Goal: Information Seeking & Learning: Learn about a topic

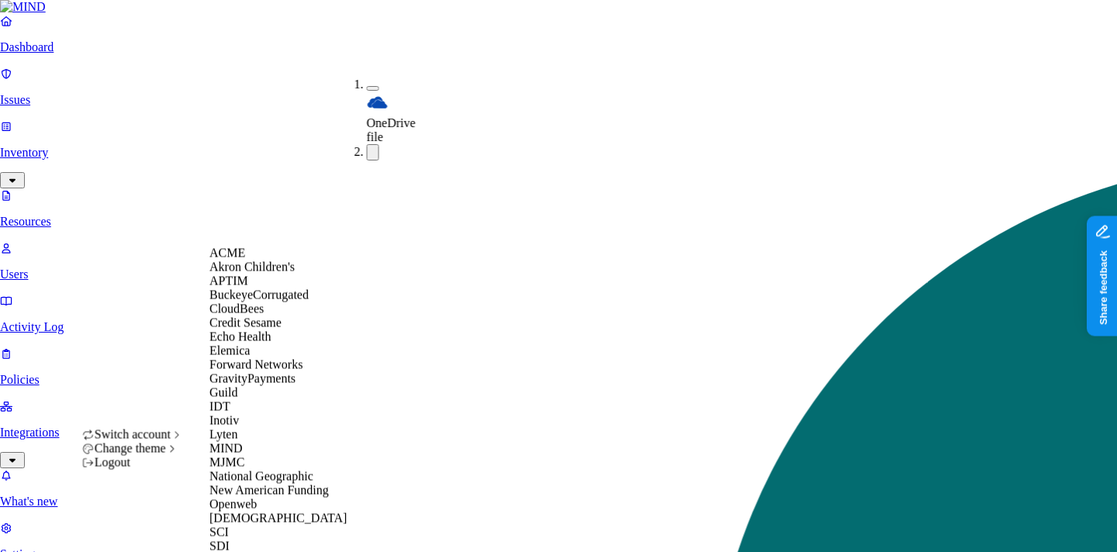
click at [260, 526] on div "SCI" at bounding box center [284, 533] width 150 height 14
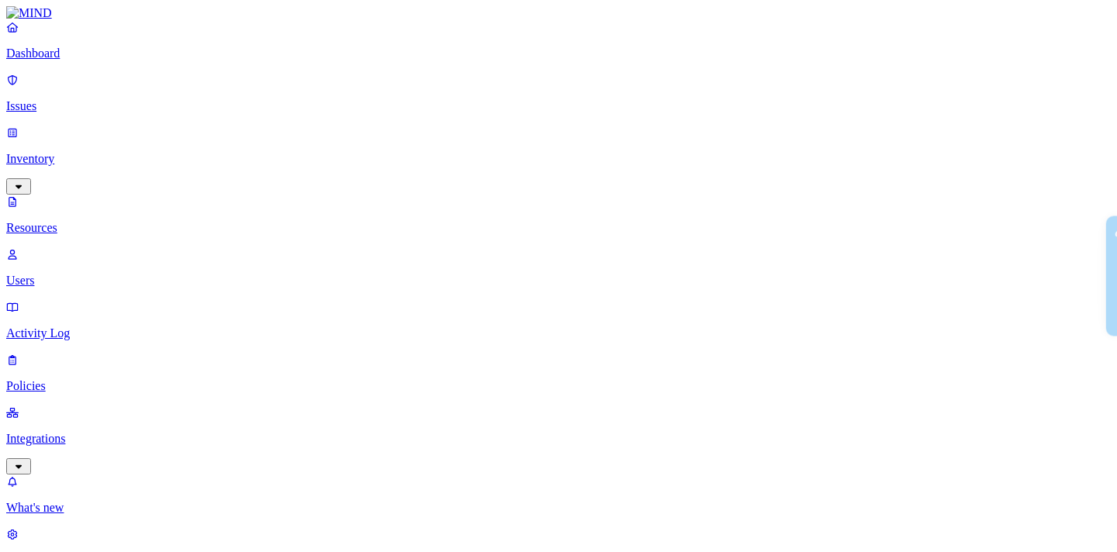
click at [116, 61] on p "Dashboard" at bounding box center [558, 54] width 1105 height 14
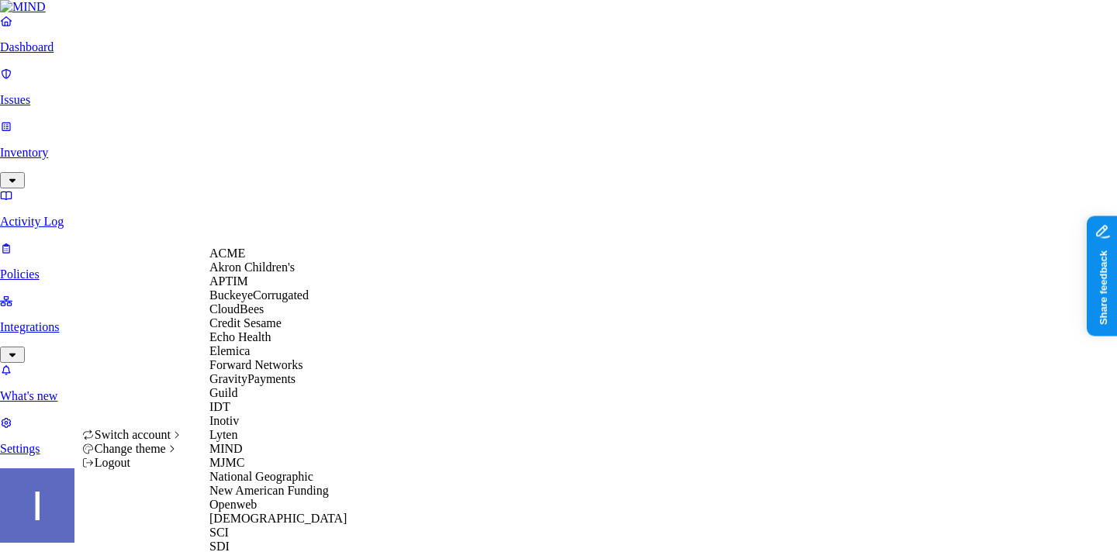
scroll to position [147, 0]
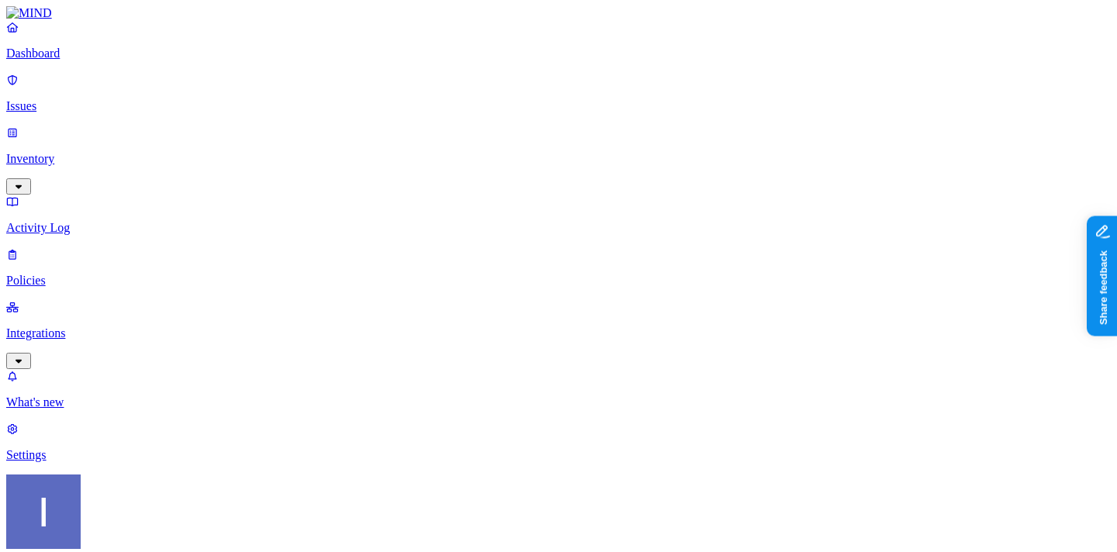
click at [134, 126] on link "Inventory" at bounding box center [558, 159] width 1105 height 67
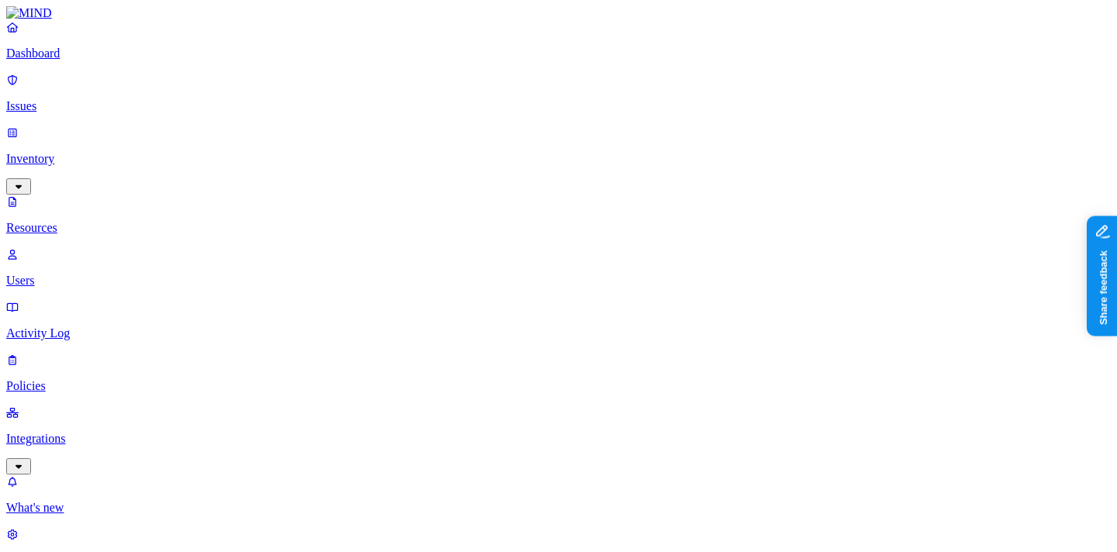
click at [131, 20] on link at bounding box center [558, 13] width 1105 height 14
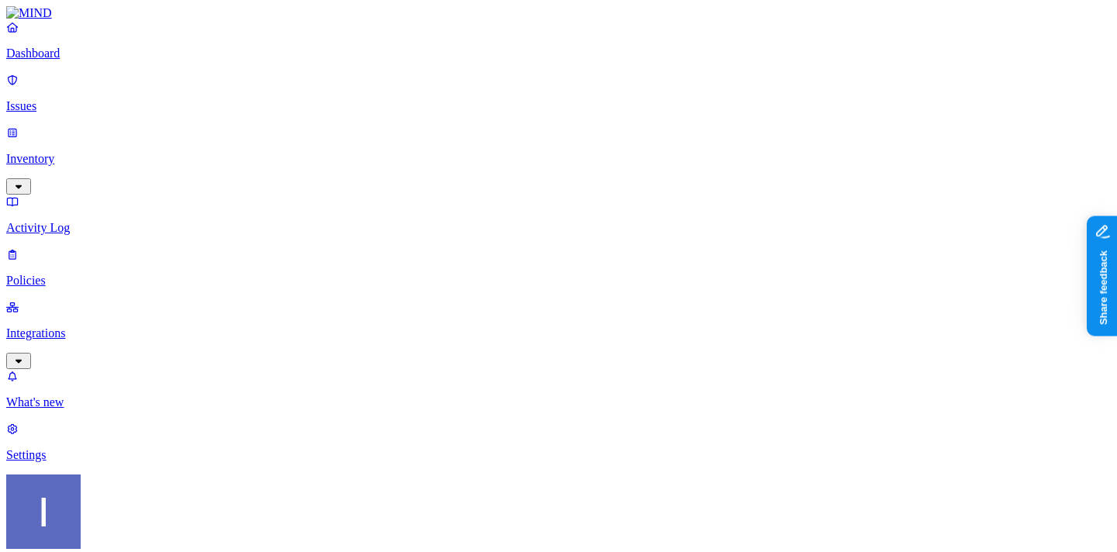
click at [943, 108] on div "Capture failed Contact us at info@marker.io if the problem persists" at bounding box center [985, 67] width 233 height 103
drag, startPoint x: 1130, startPoint y: 340, endPoint x: 1130, endPoint y: 361, distance: 21.7
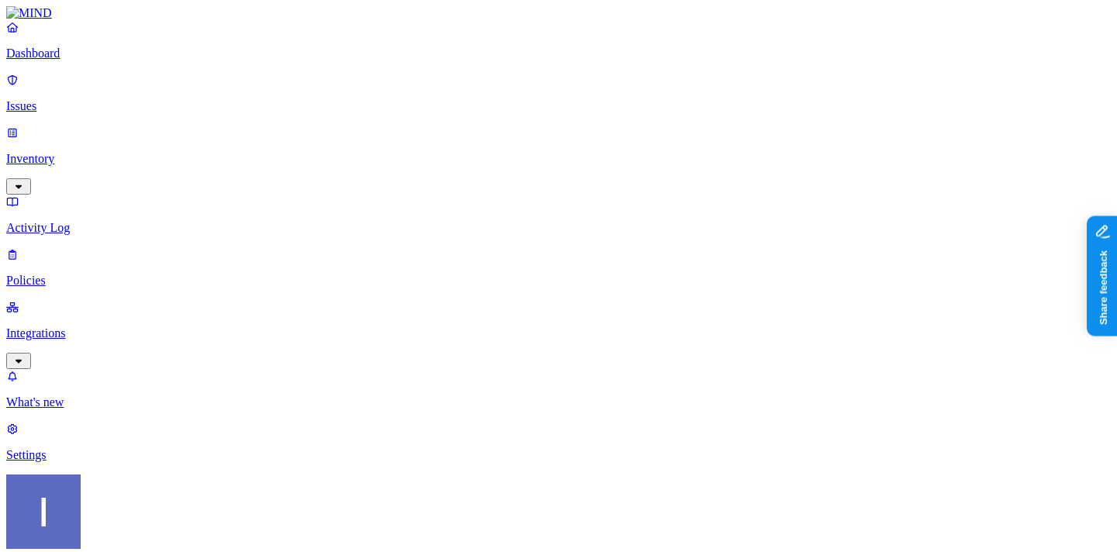
click at [90, 100] on p "Issues" at bounding box center [558, 106] width 1105 height 14
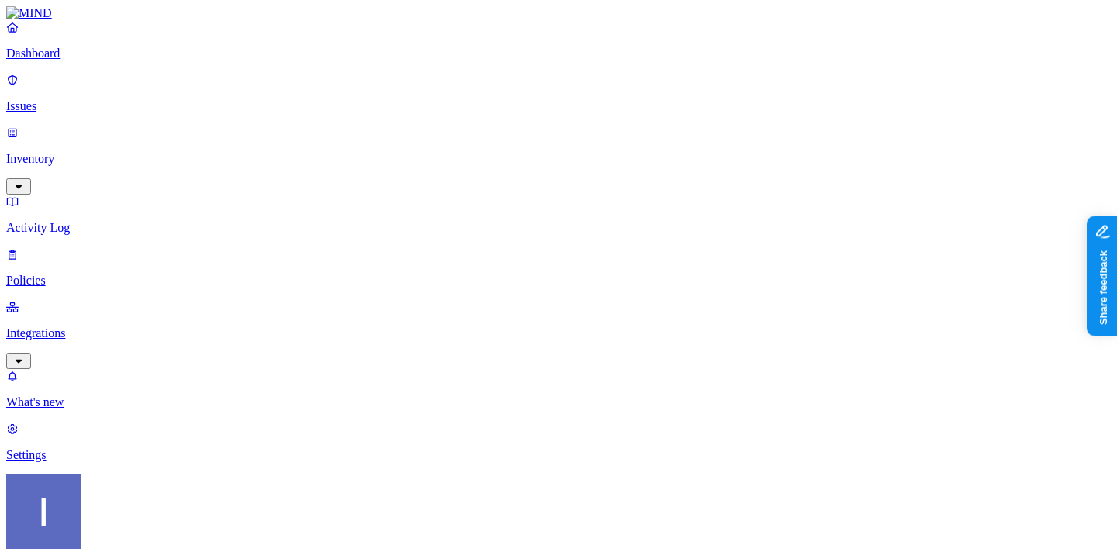
click at [107, 61] on p "Dashboard" at bounding box center [558, 54] width 1105 height 14
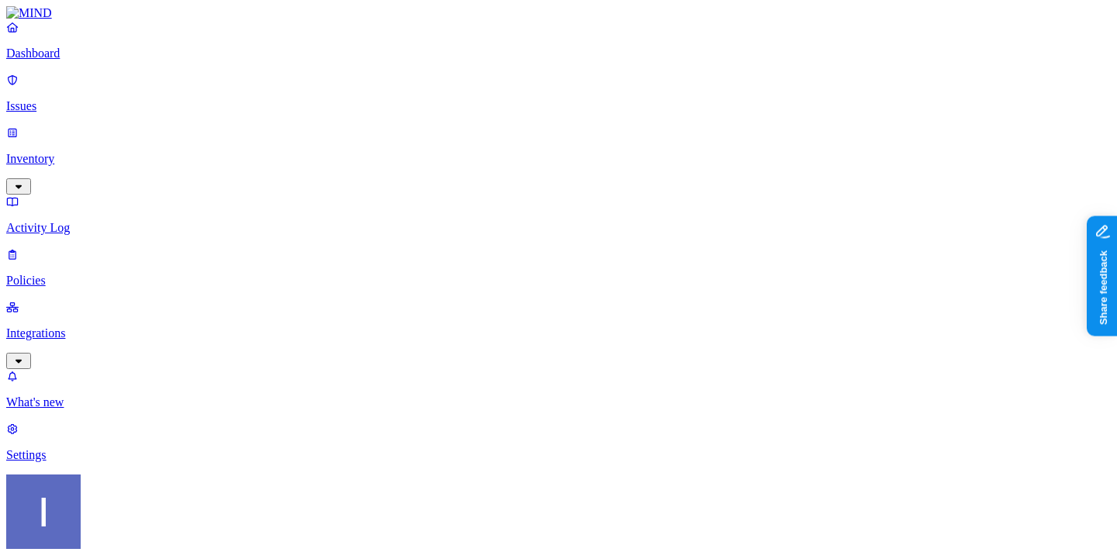
click at [74, 138] on div "Dashboard Issues Inventory Activity Log Policies Integrations" at bounding box center [558, 194] width 1105 height 349
click at [81, 152] on p "Inventory" at bounding box center [558, 159] width 1105 height 14
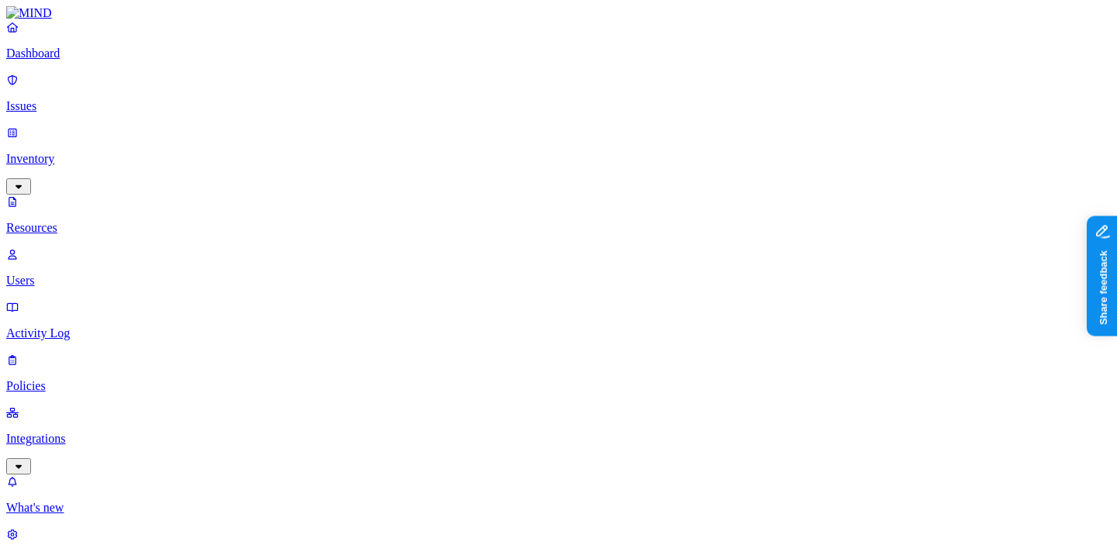
click at [99, 274] on p "Users" at bounding box center [558, 281] width 1105 height 14
click at [137, 61] on p "Dashboard" at bounding box center [558, 54] width 1105 height 14
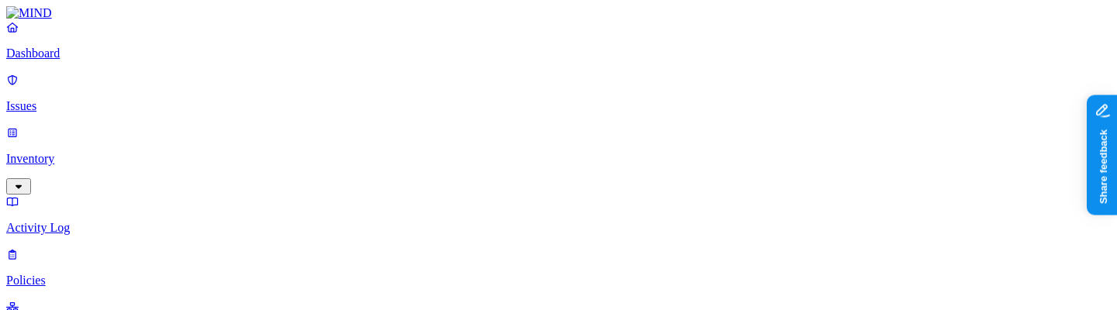
click at [112, 61] on p "Dashboard" at bounding box center [558, 54] width 1105 height 14
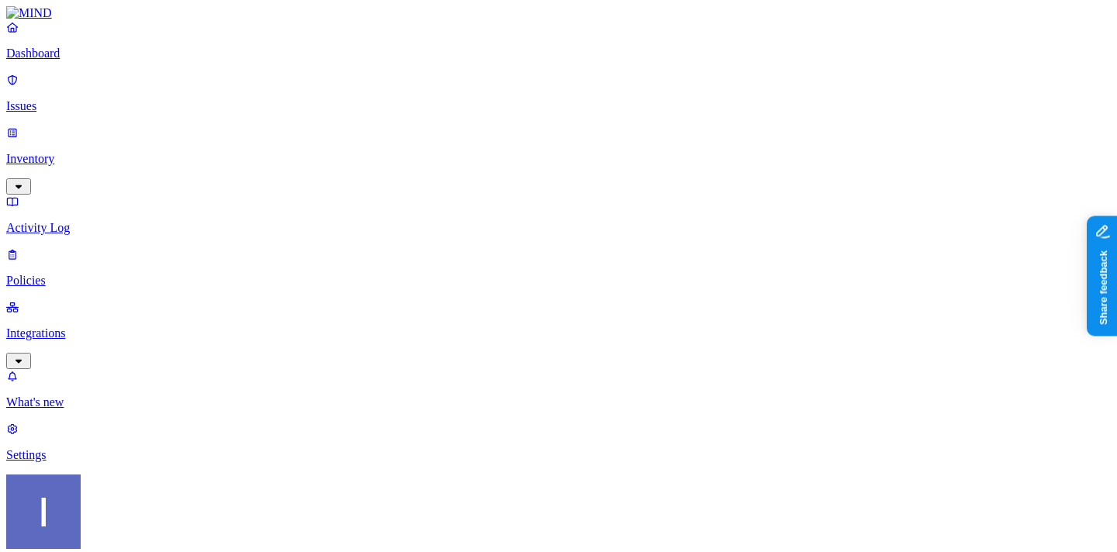
click at [46, 300] on link "Integrations" at bounding box center [558, 333] width 1105 height 67
click at [71, 448] on p "Endpoints" at bounding box center [558, 455] width 1105 height 14
